Goal: Information Seeking & Learning: Learn about a topic

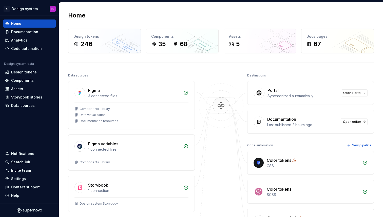
click at [189, 73] on div "Data sources" at bounding box center [131, 75] width 127 height 7
click at [22, 33] on div "Documentation" at bounding box center [24, 31] width 27 height 5
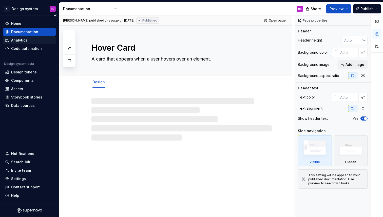
type textarea "*"
click at [26, 38] on div "Analytics" at bounding box center [19, 40] width 16 height 5
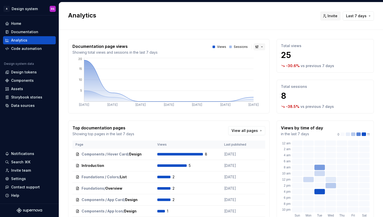
click at [258, 46] on button "button" at bounding box center [260, 46] width 12 height 7
click at [263, 68] on span "Bar chart" at bounding box center [276, 65] width 43 height 8
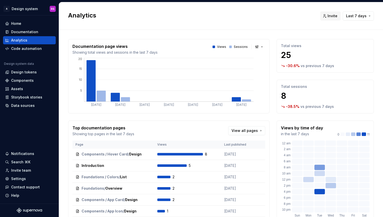
click at [195, 34] on div "Documentation page views Showing total views and sessions in the last 7 days Vi…" at bounding box center [221, 158] width 306 height 257
